Goal: Task Accomplishment & Management: Manage account settings

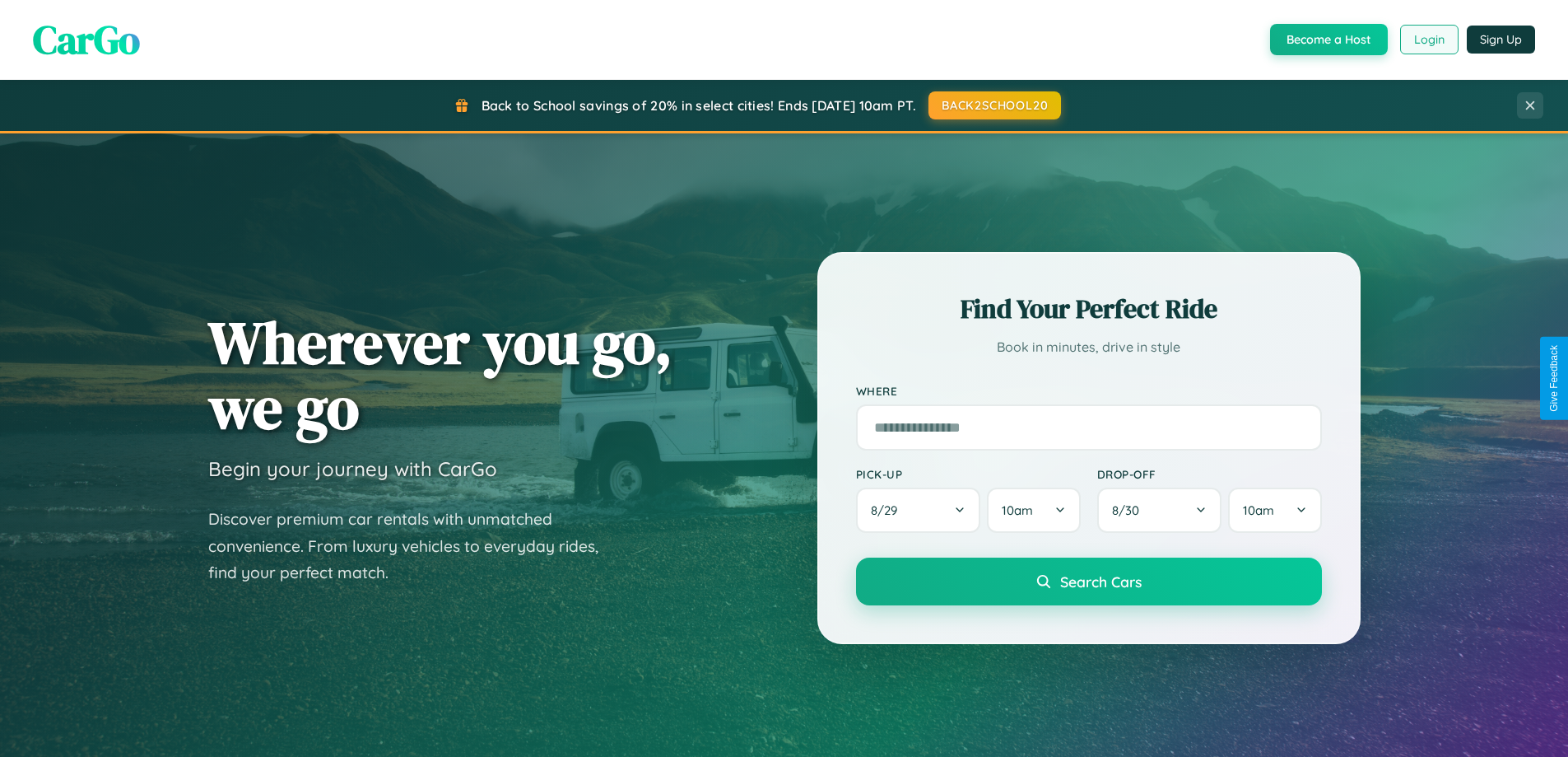
click at [1428, 39] on button "Login" at bounding box center [1429, 39] width 58 height 30
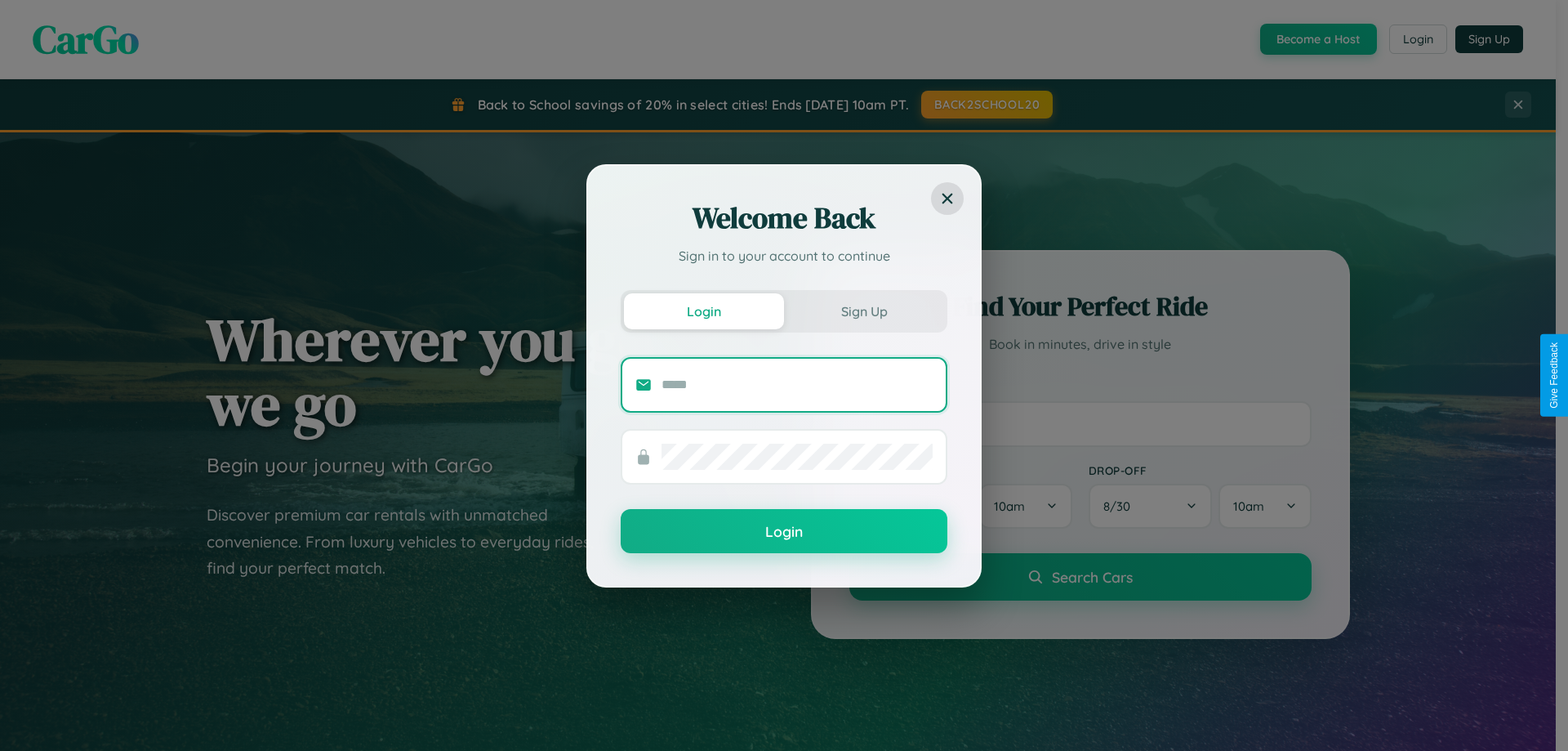
click at [797, 384] on input "text" at bounding box center [797, 384] width 271 height 26
type input "**********"
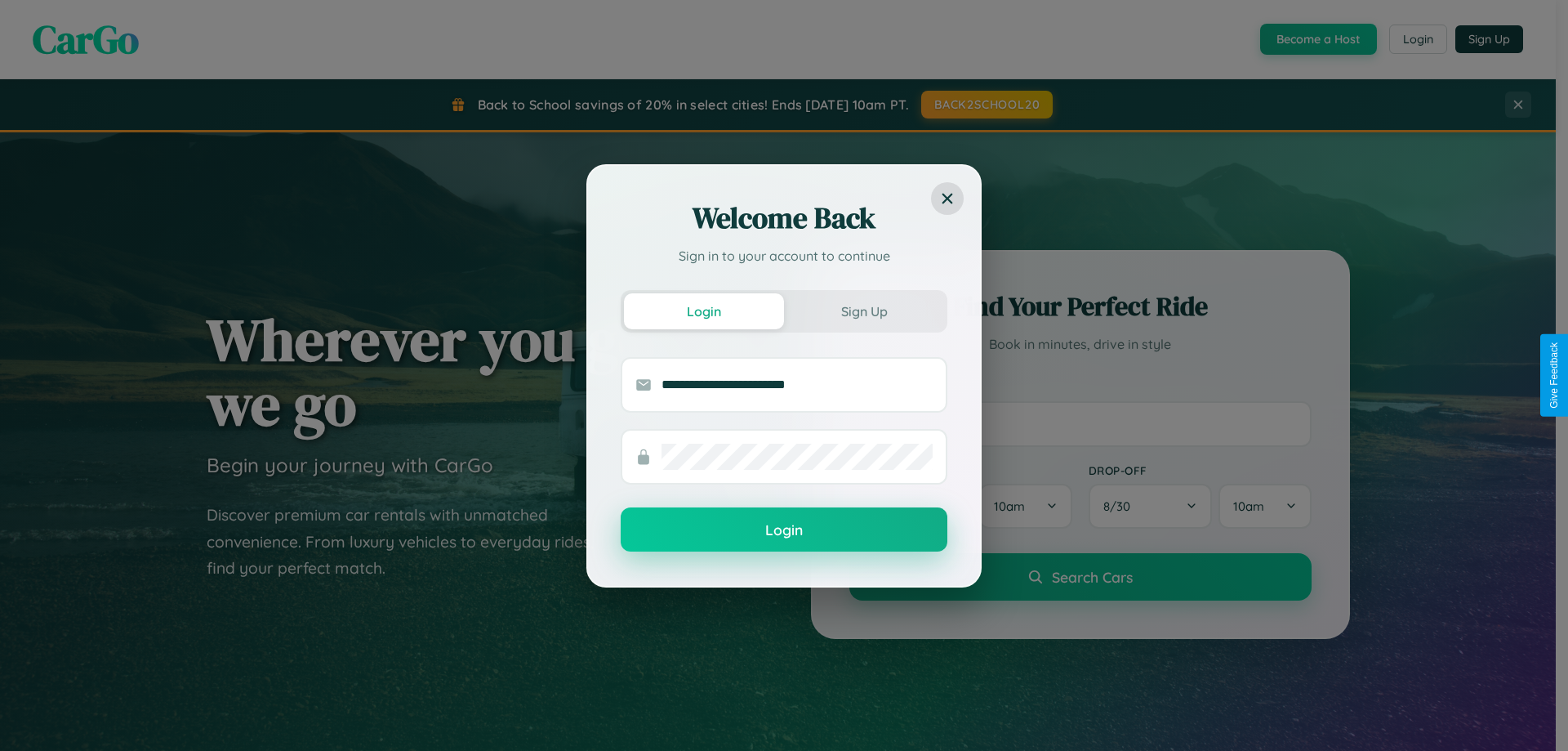
click at [784, 529] on button "Login" at bounding box center [784, 529] width 326 height 44
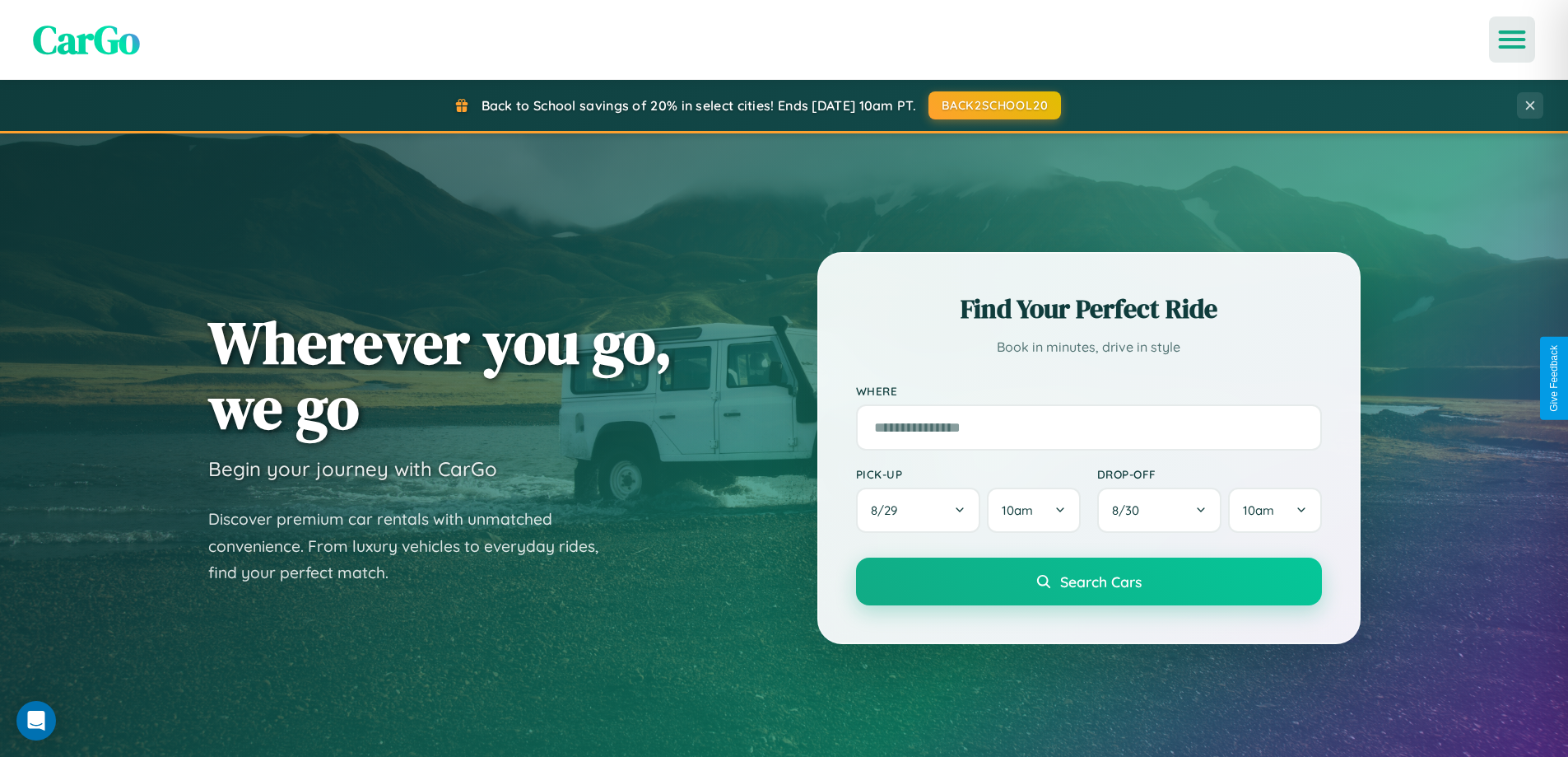
click at [1512, 39] on icon "Open menu" at bounding box center [1512, 39] width 24 height 15
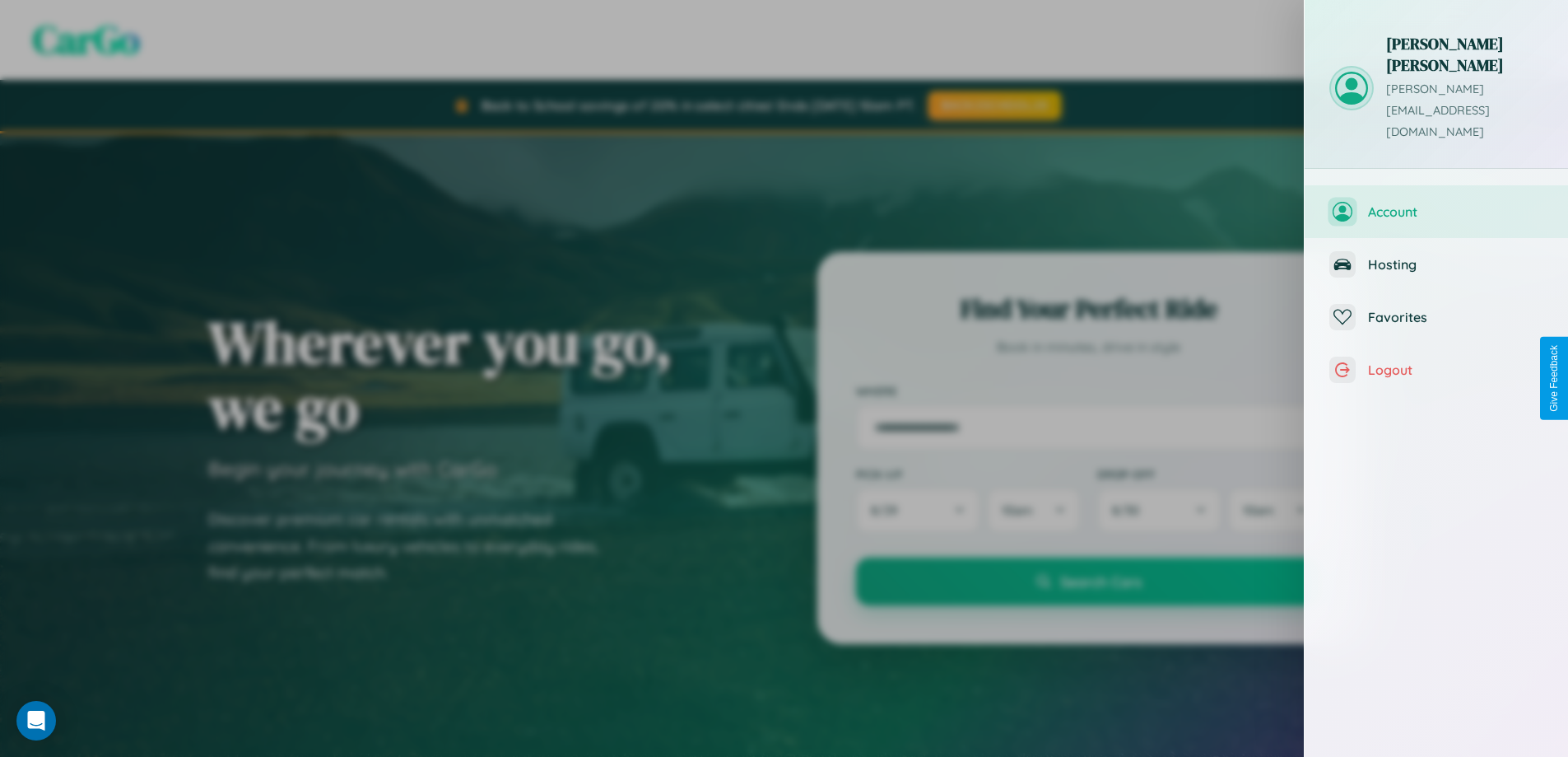
click at [1436, 204] on span "Account" at bounding box center [1456, 212] width 176 height 16
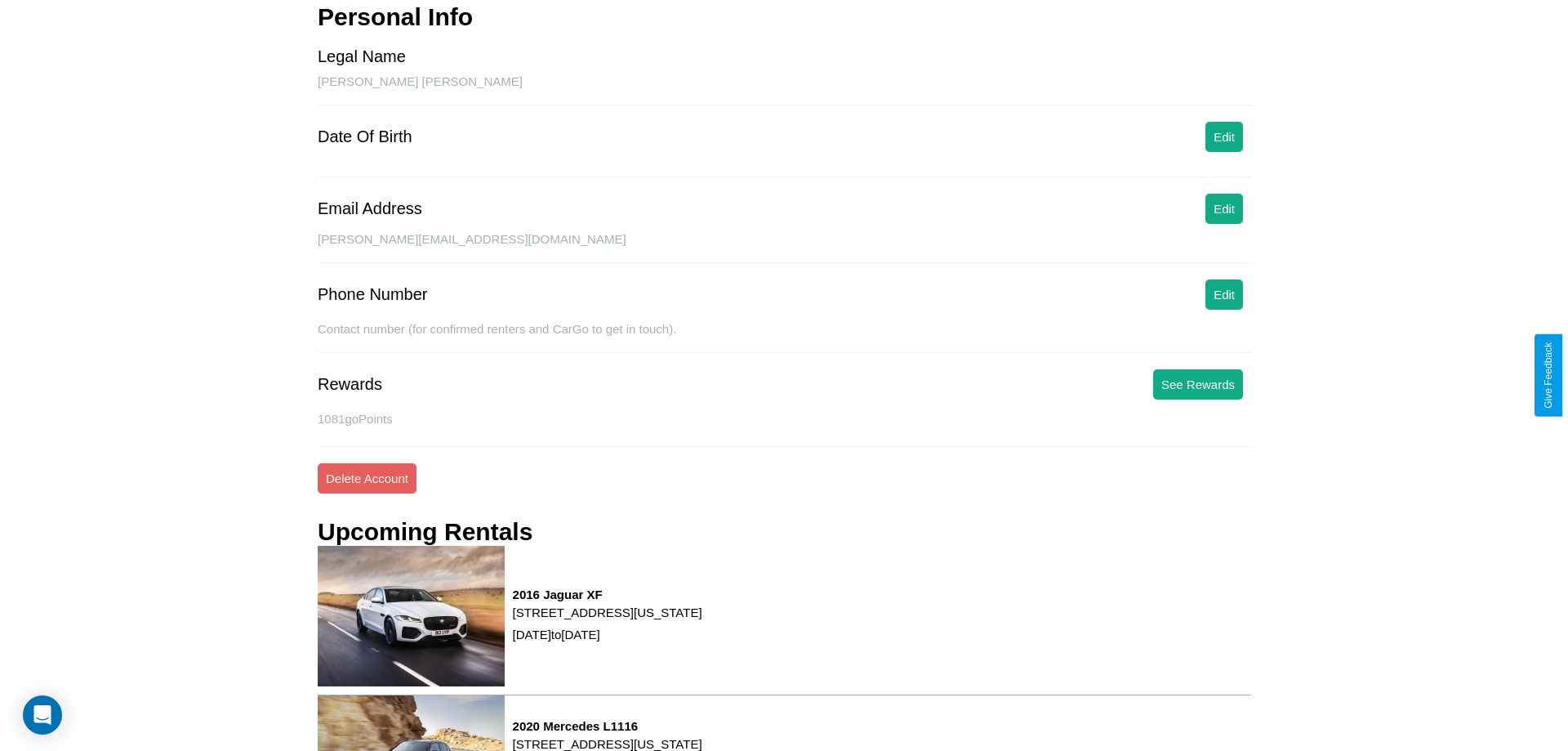
scroll to position [207, 0]
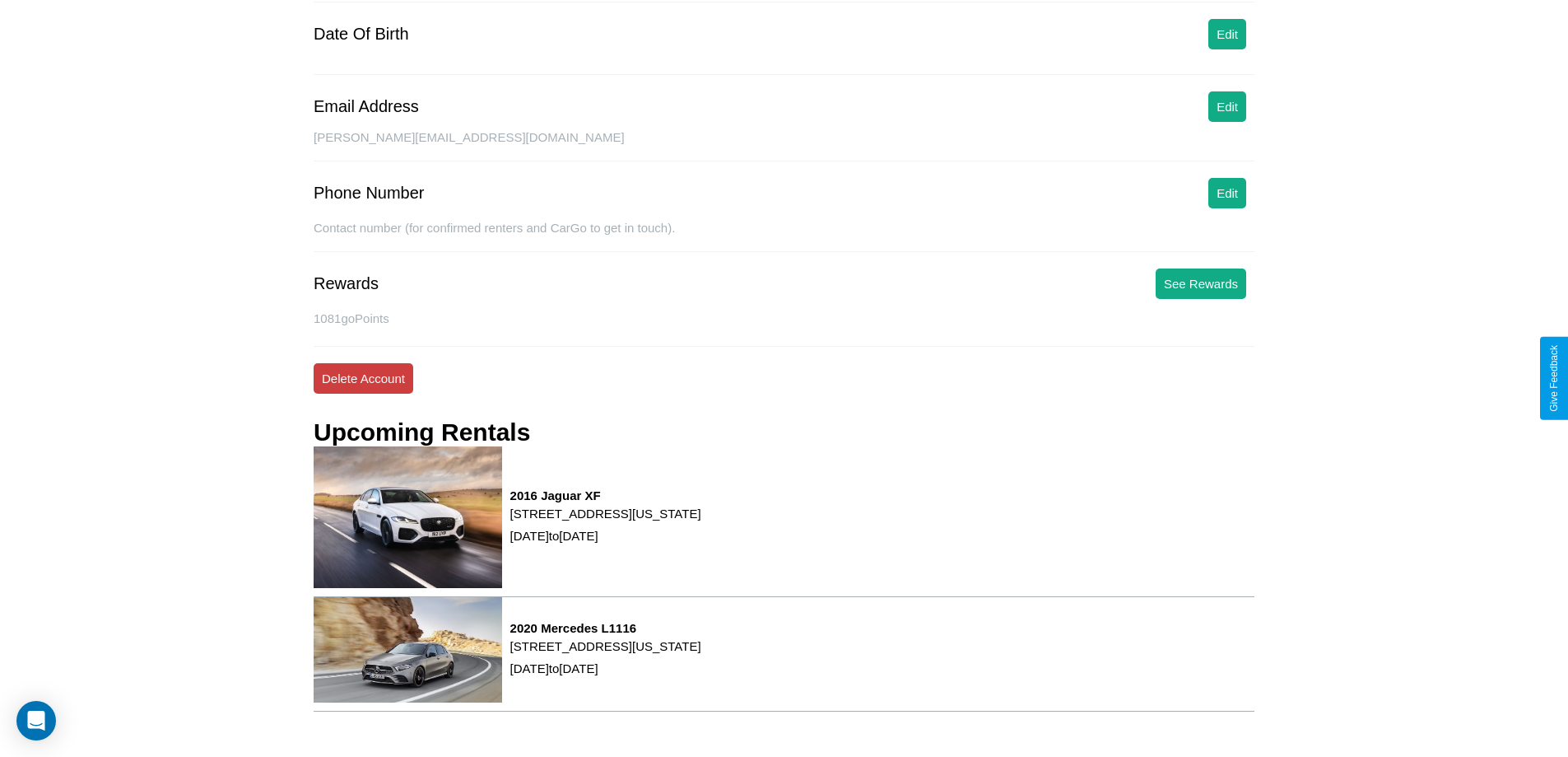
click at [363, 378] on button "Delete Account" at bounding box center [363, 378] width 100 height 30
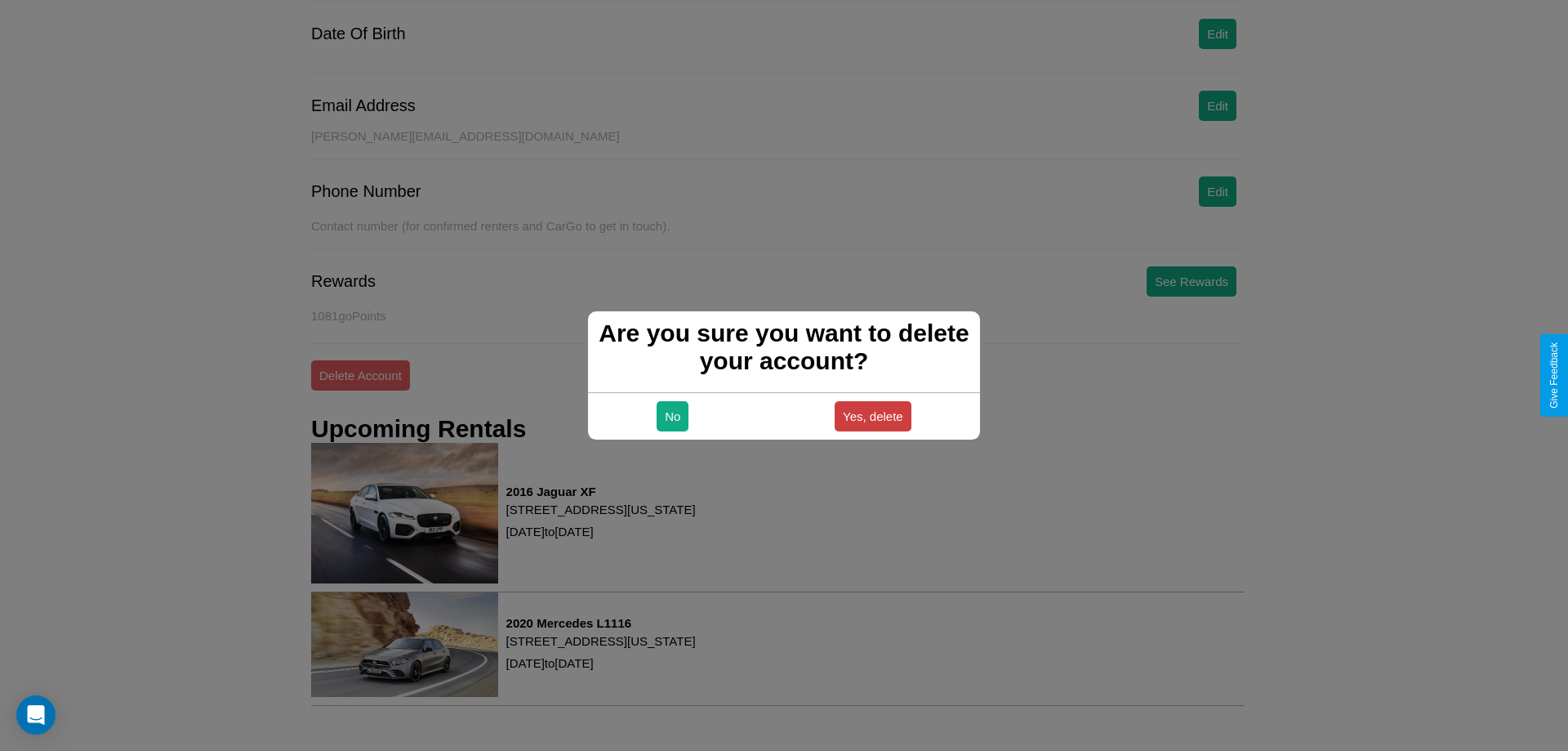
click at [872, 416] on button "Yes, delete" at bounding box center [873, 416] width 76 height 30
